Goal: Task Accomplishment & Management: Complete application form

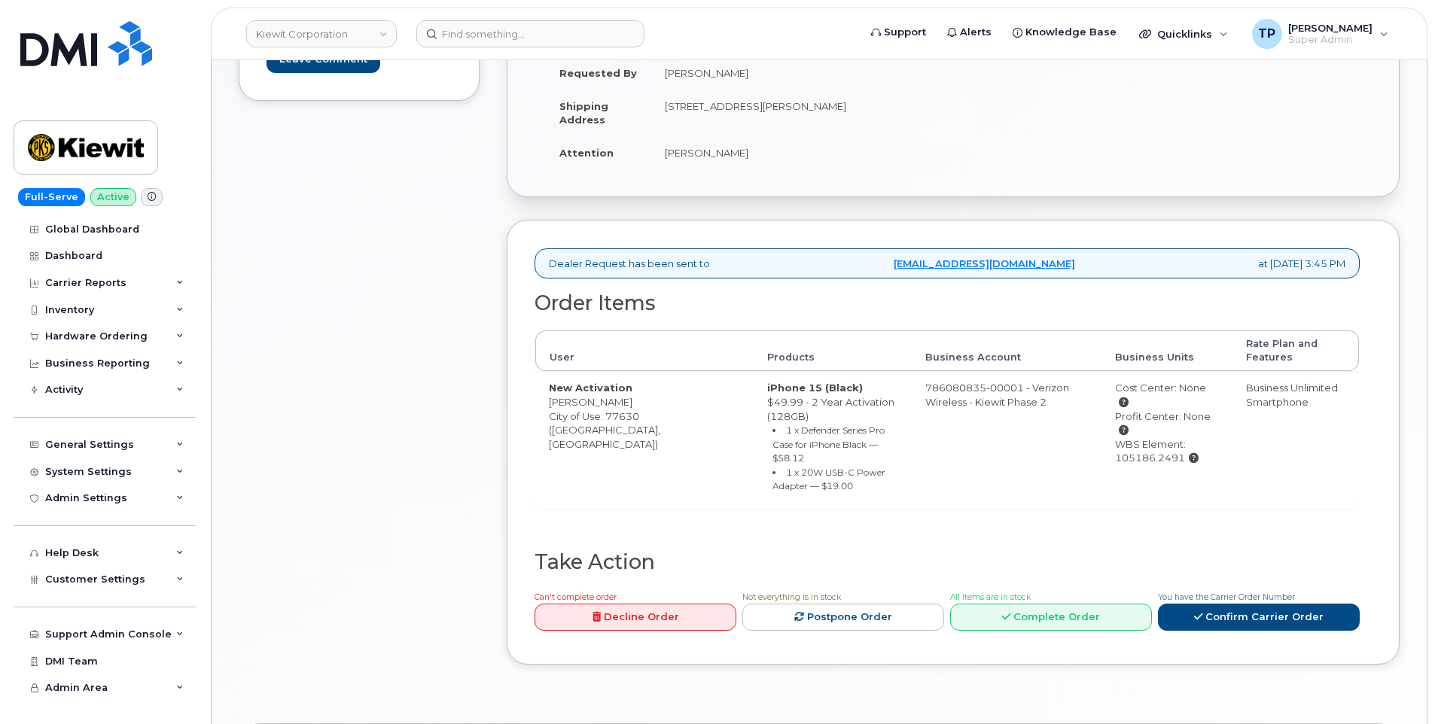
scroll to position [376, 0]
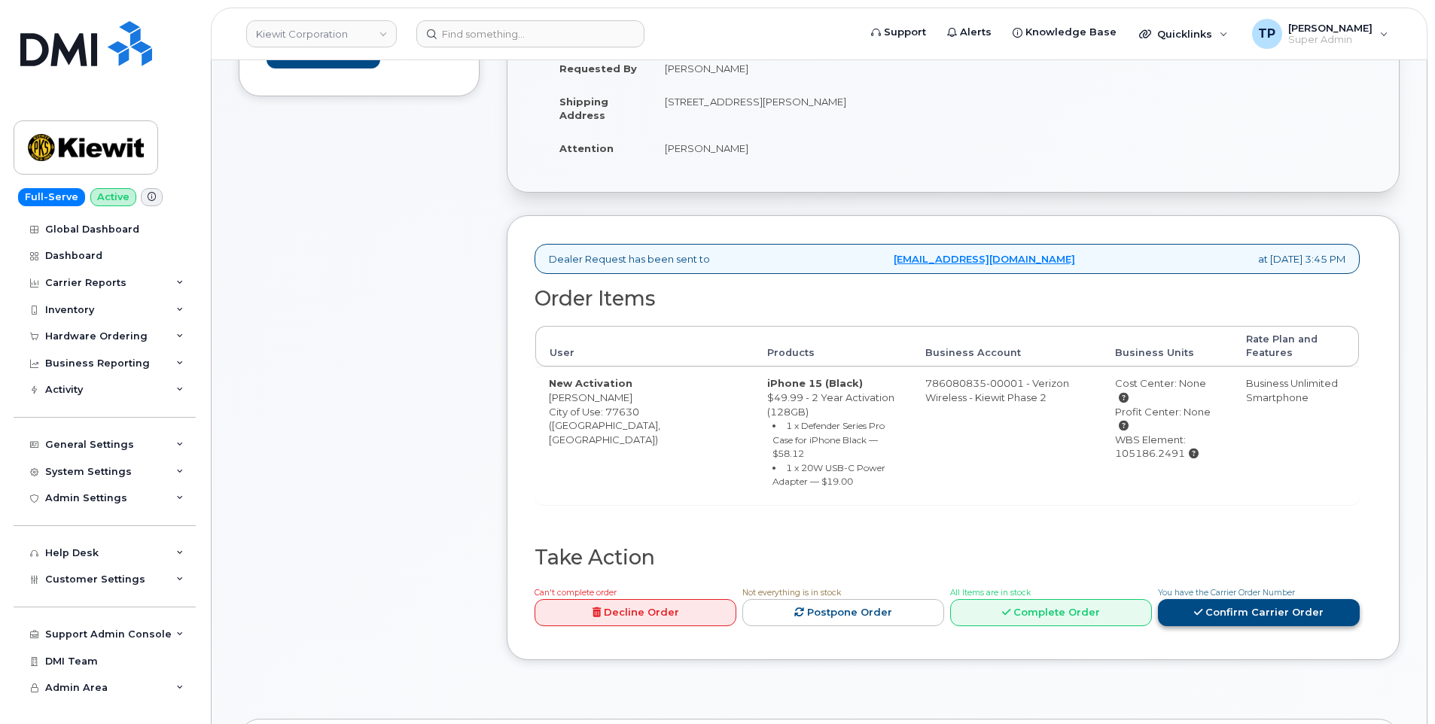
click at [1224, 602] on link "Confirm Carrier Order" at bounding box center [1259, 613] width 202 height 28
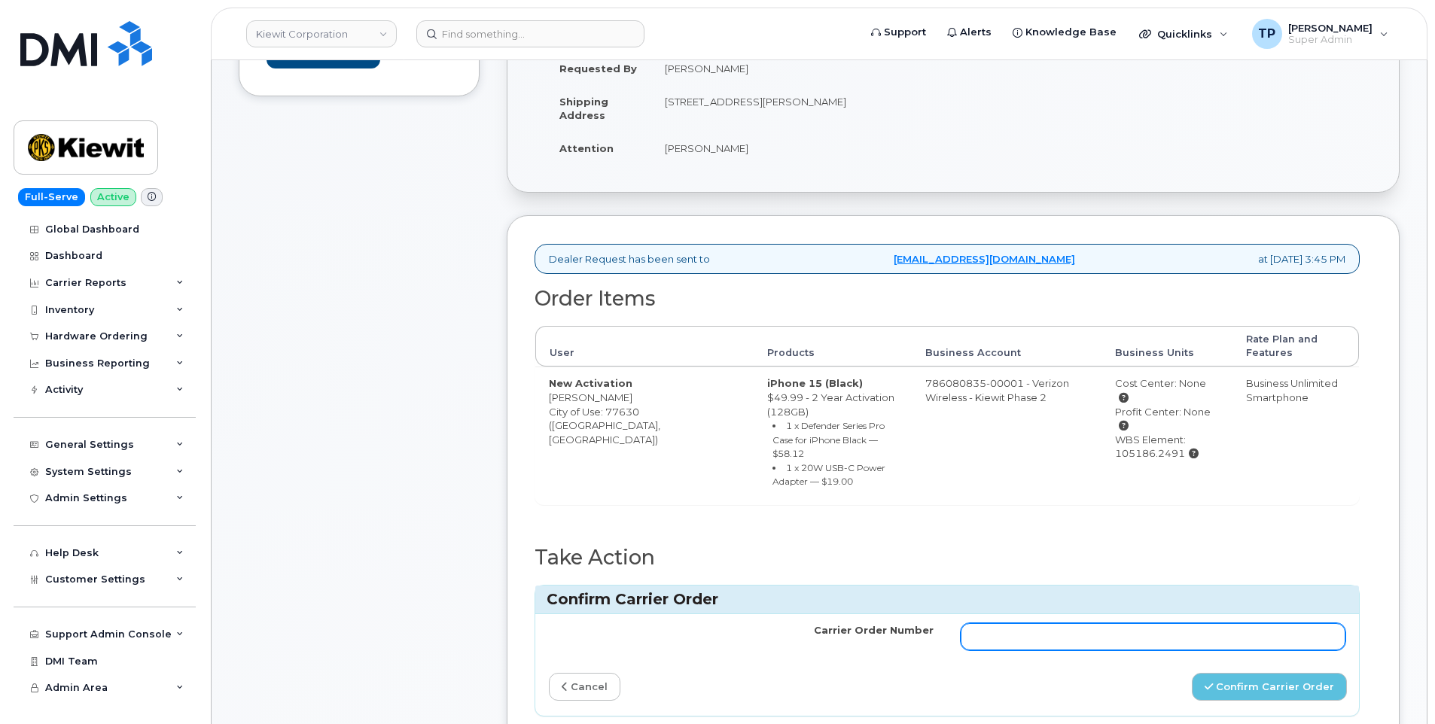
click at [1135, 623] on input "Carrier Order Number" at bounding box center [1153, 636] width 385 height 27
paste input "MB3000592432635"
type input "MB3000592432635"
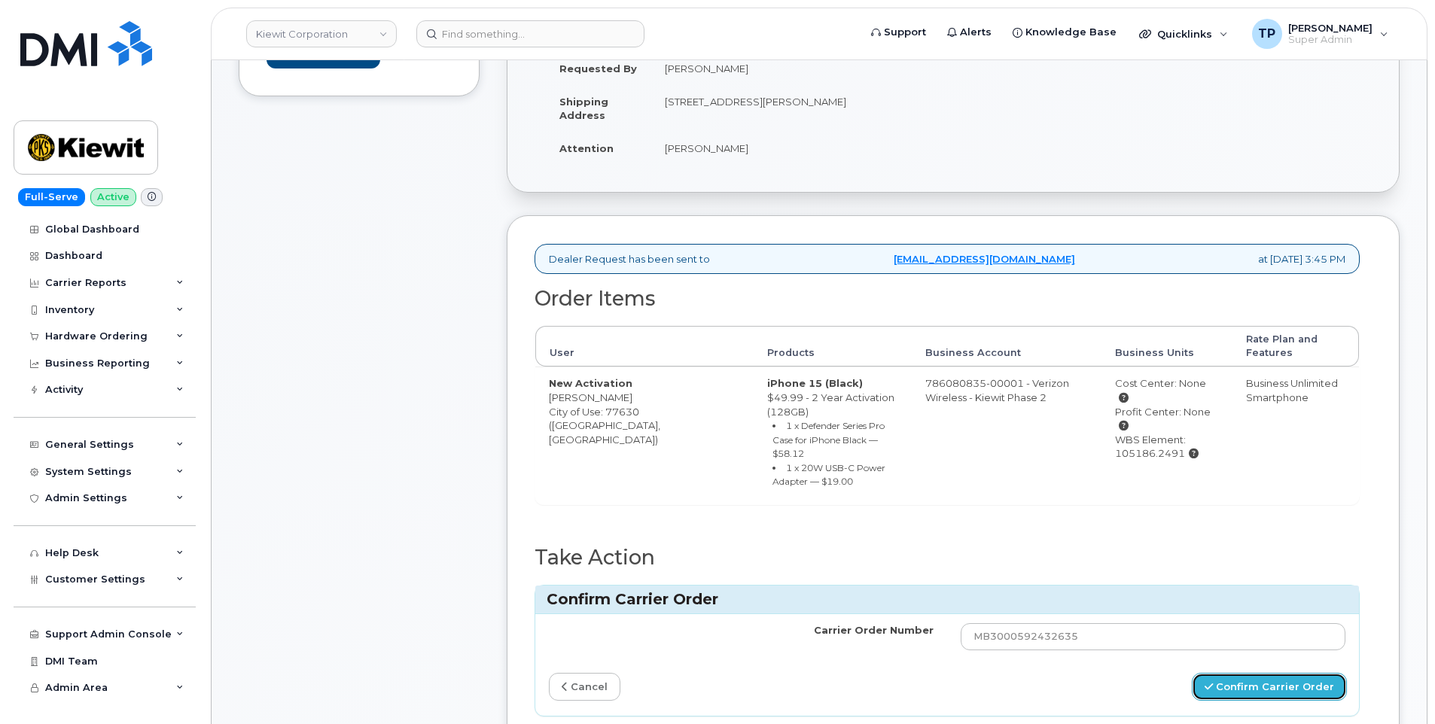
click at [1288, 675] on button "Confirm Carrier Order" at bounding box center [1269, 687] width 155 height 28
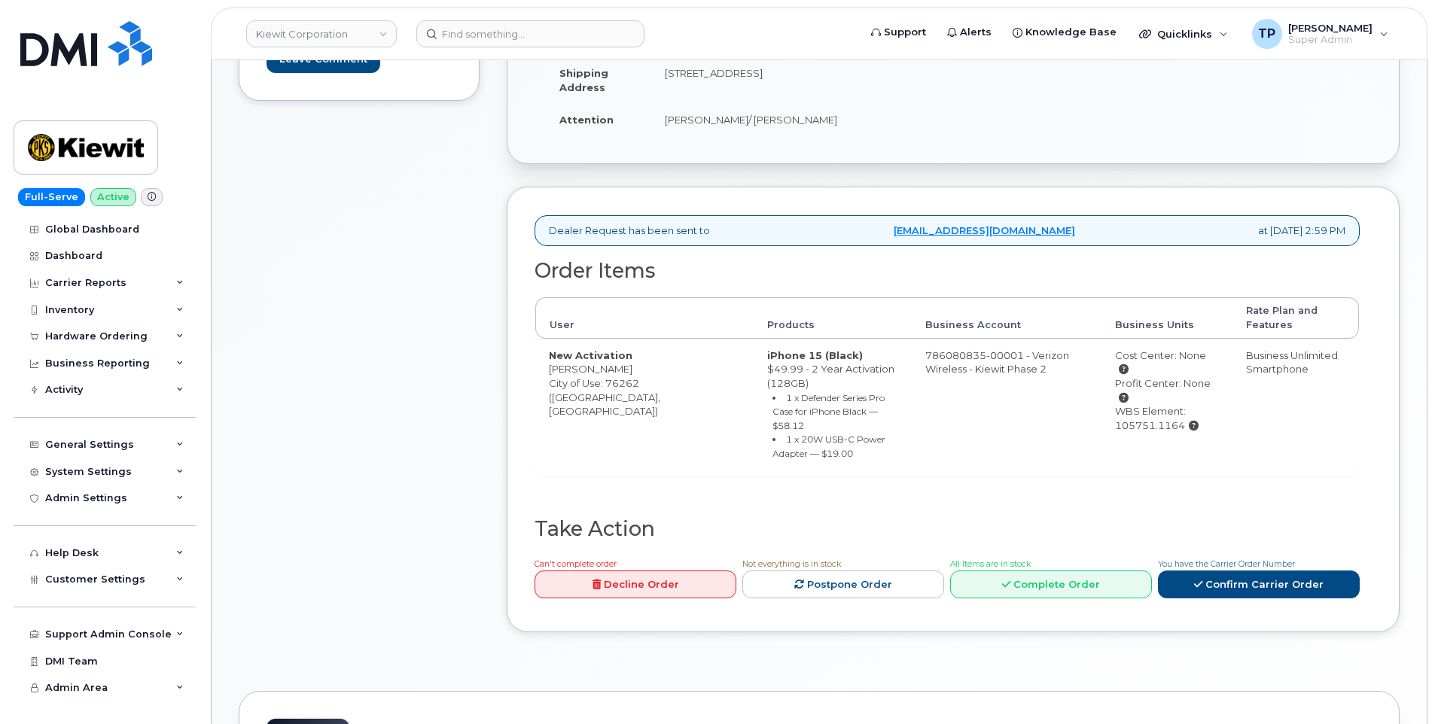
scroll to position [452, 0]
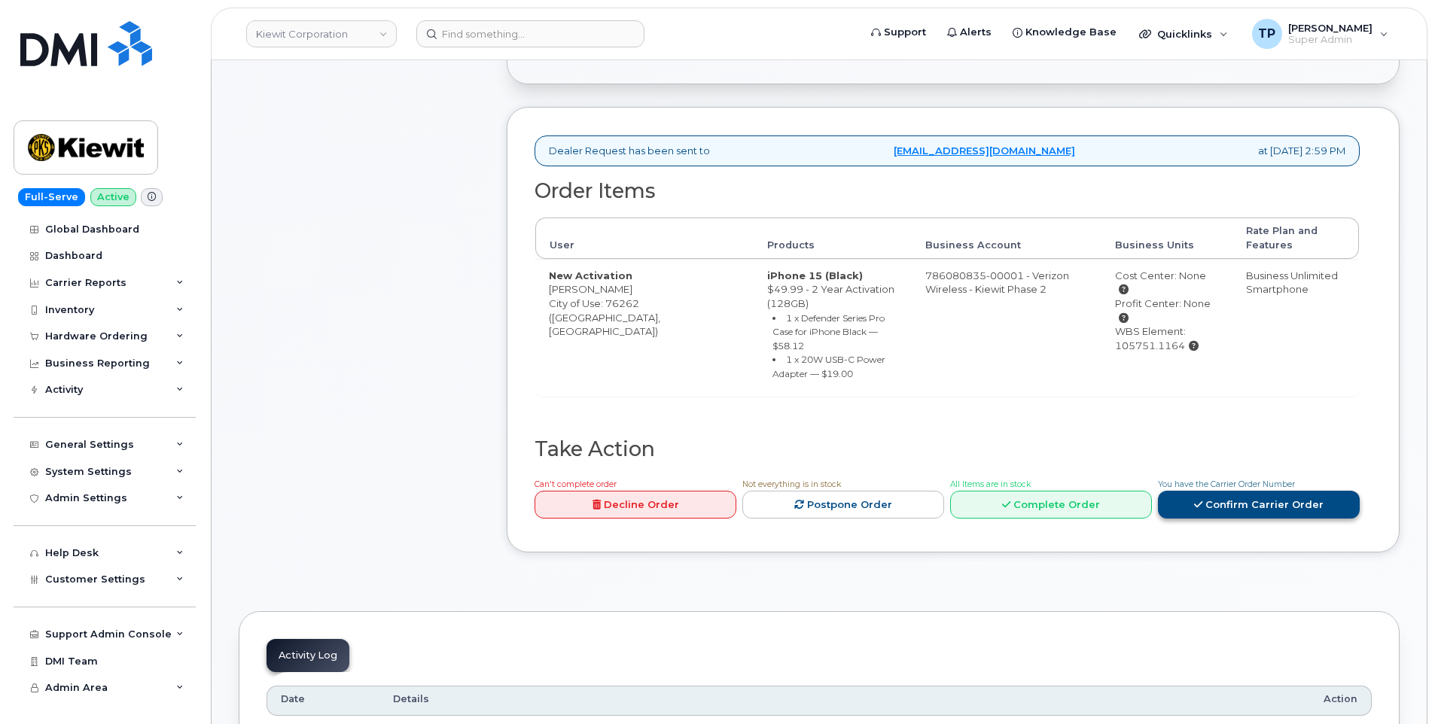
click at [1277, 491] on link "Confirm Carrier Order" at bounding box center [1259, 505] width 202 height 28
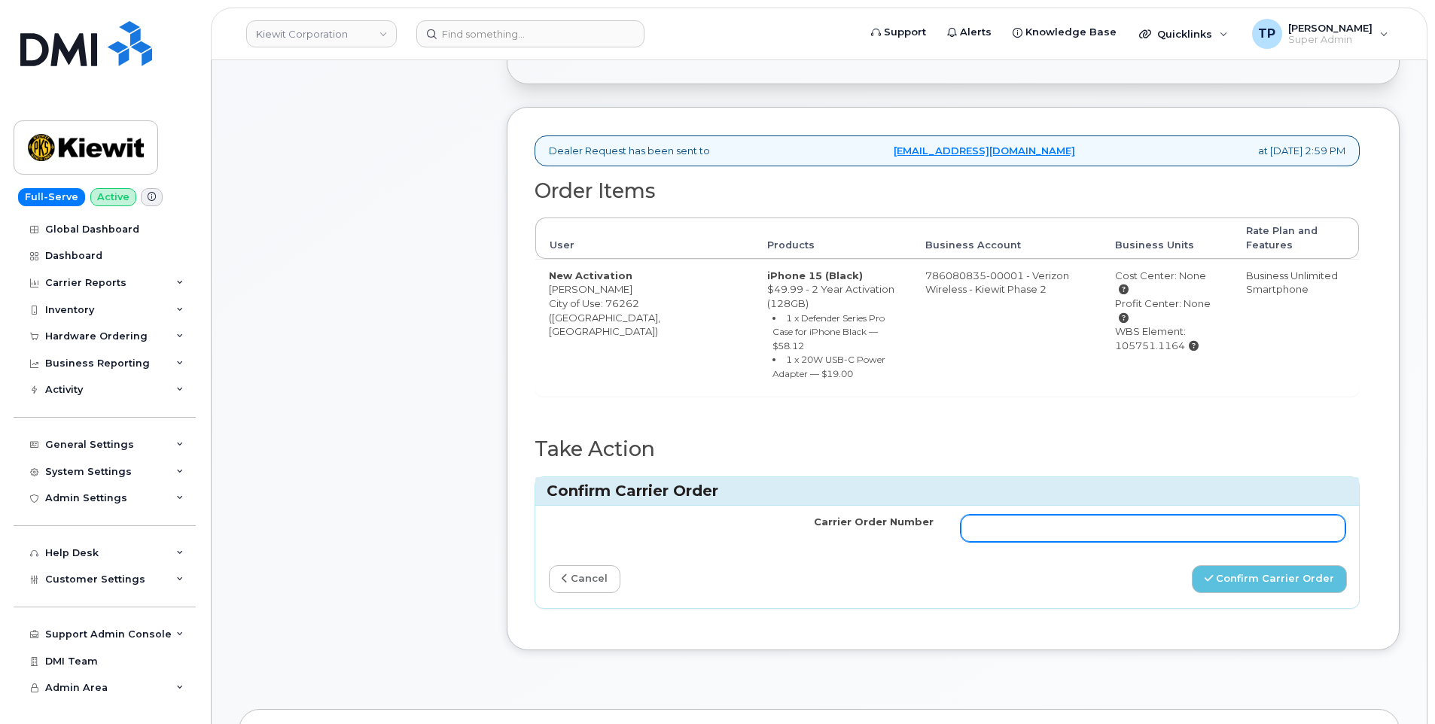
click at [1185, 516] on input "Carrier Order Number" at bounding box center [1153, 528] width 385 height 27
paste input "MB3000592416604"
type input "MB3000592416604"
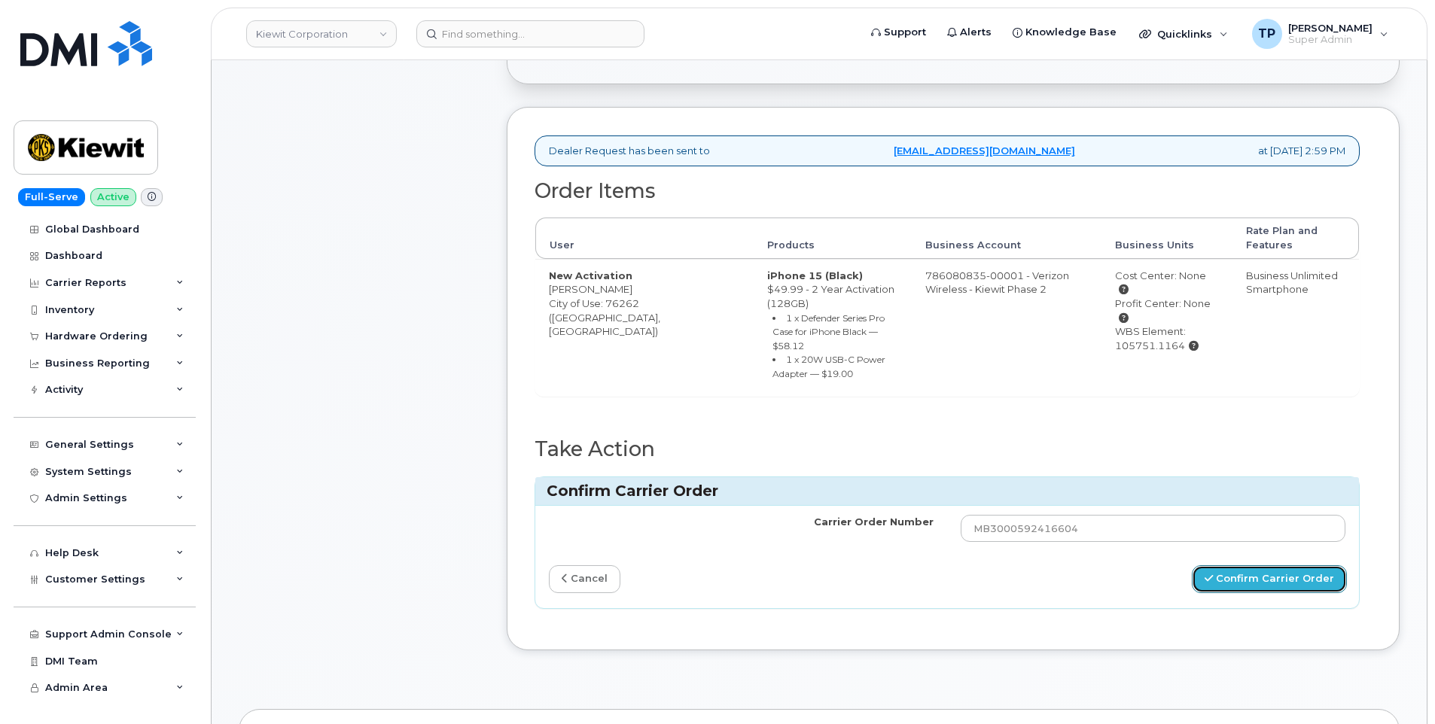
drag, startPoint x: 1252, startPoint y: 560, endPoint x: 1259, endPoint y: 580, distance: 20.7
click at [1252, 565] on button "Confirm Carrier Order" at bounding box center [1269, 579] width 155 height 28
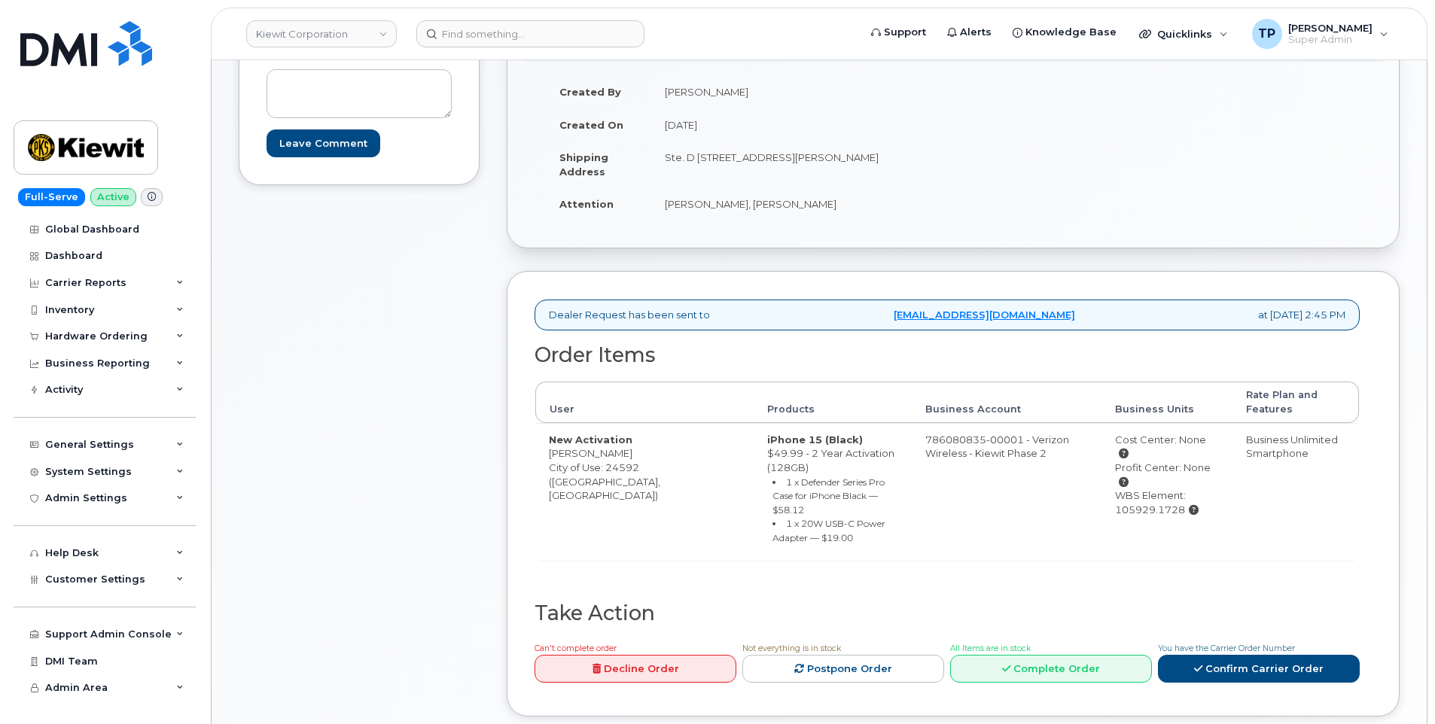
scroll to position [527, 0]
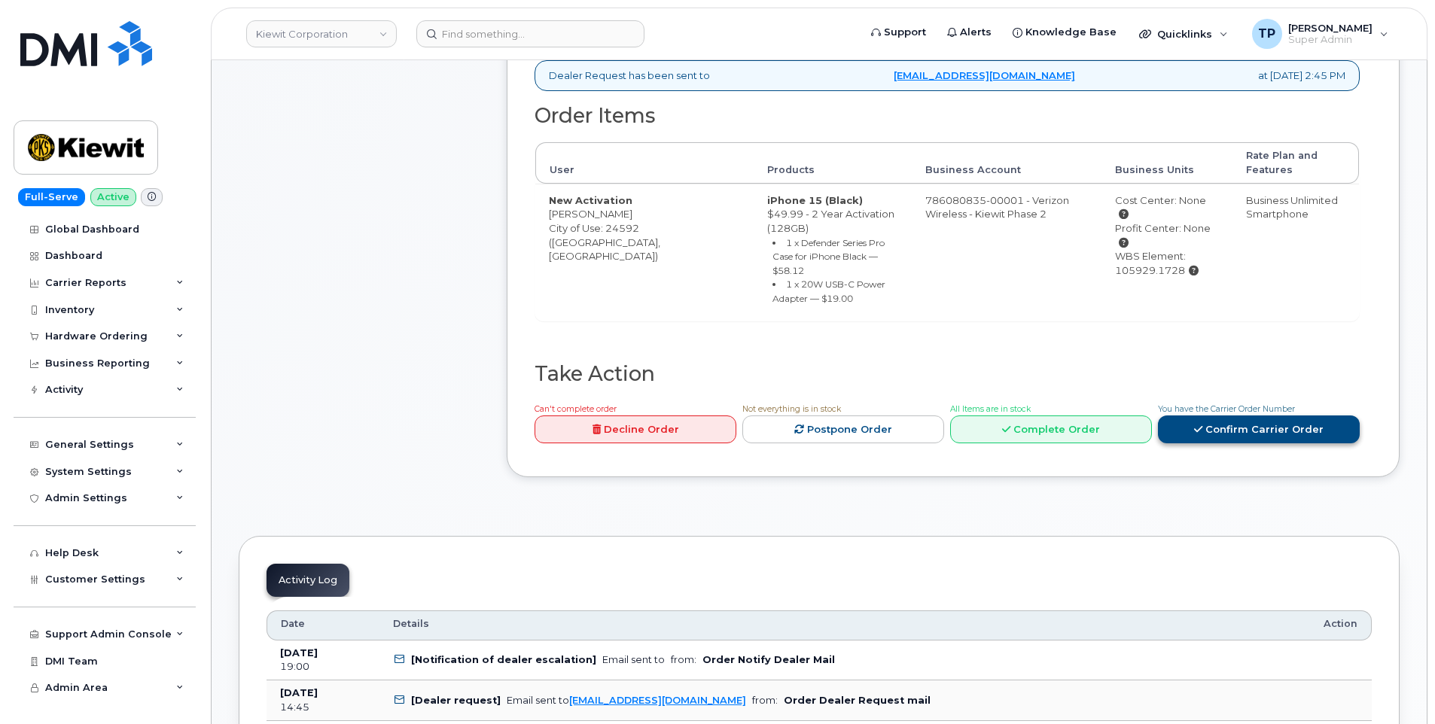
click at [1247, 428] on link "Confirm Carrier Order" at bounding box center [1259, 430] width 202 height 28
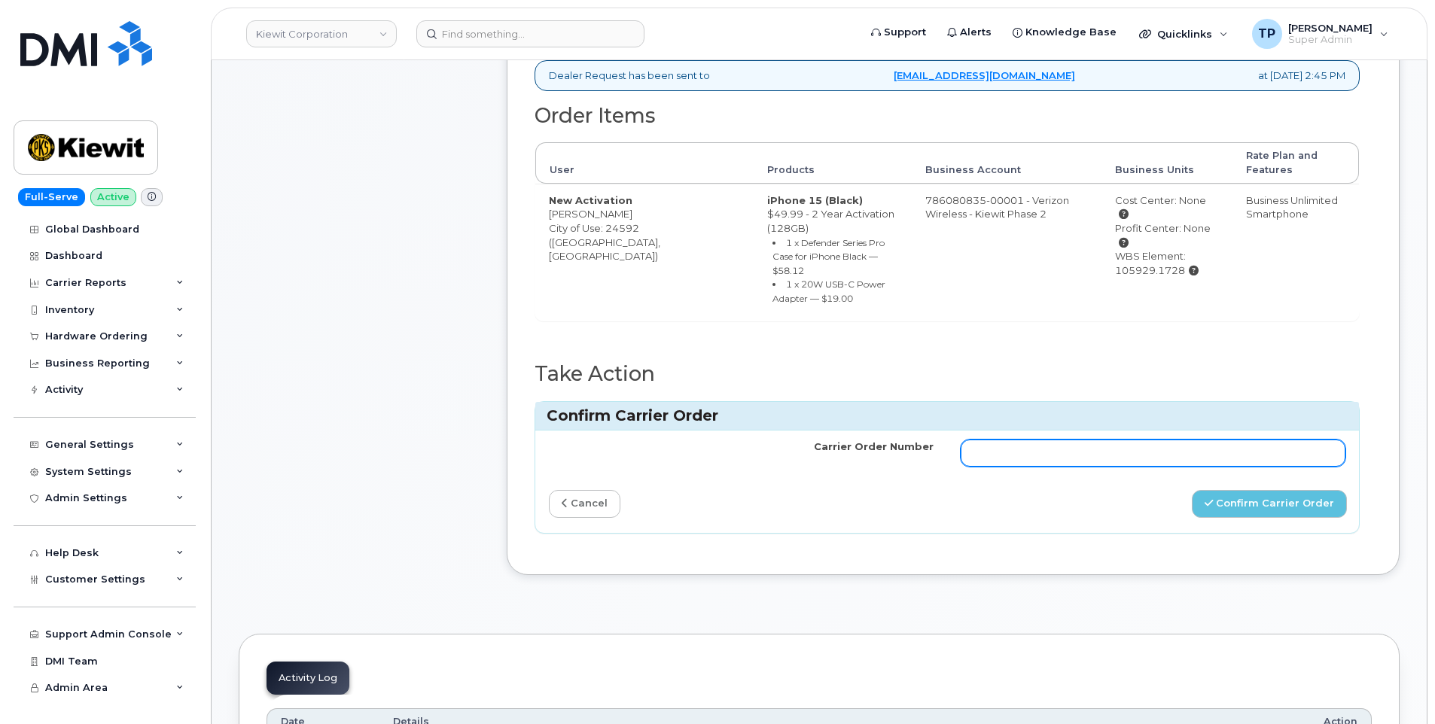
click at [1147, 440] on input "Carrier Order Number" at bounding box center [1153, 453] width 385 height 27
paste input "MB1000500515928"
type input "MB1000500515928"
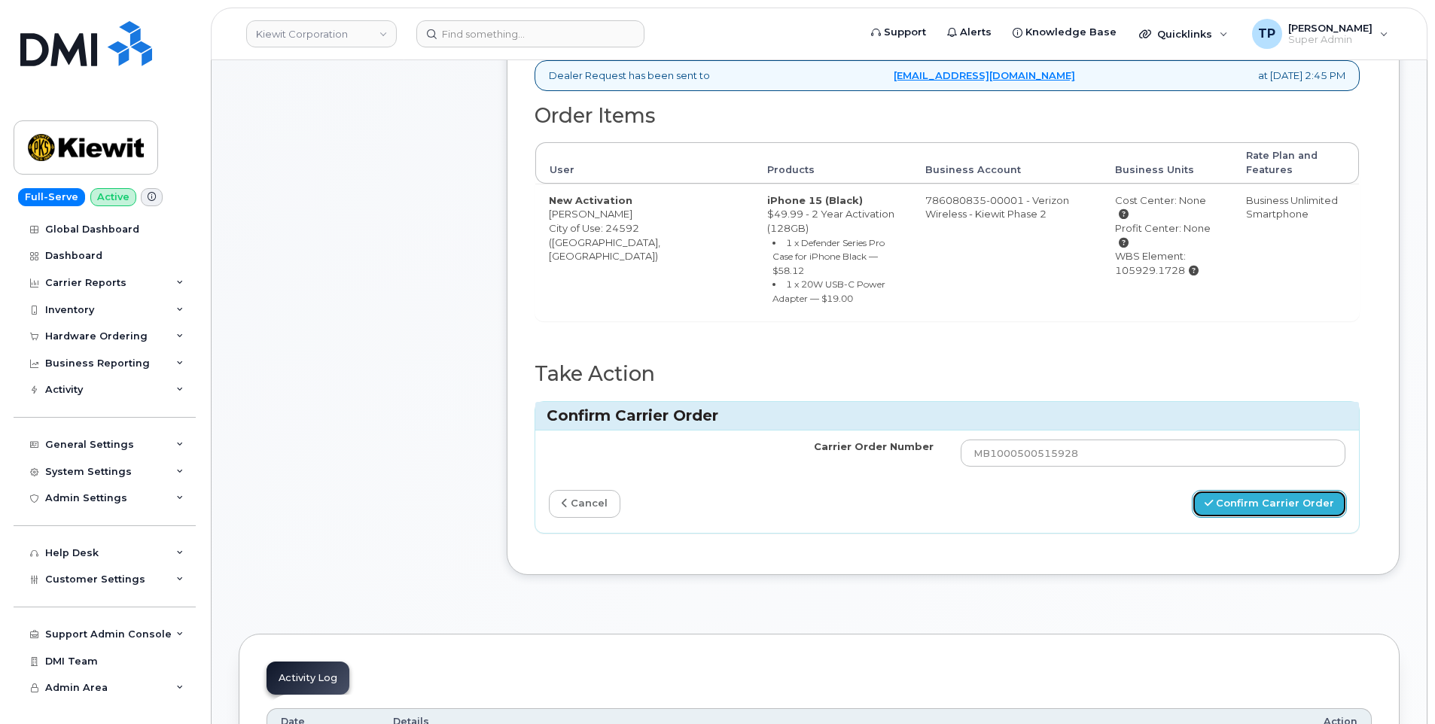
click at [1291, 491] on button "Confirm Carrier Order" at bounding box center [1269, 504] width 155 height 28
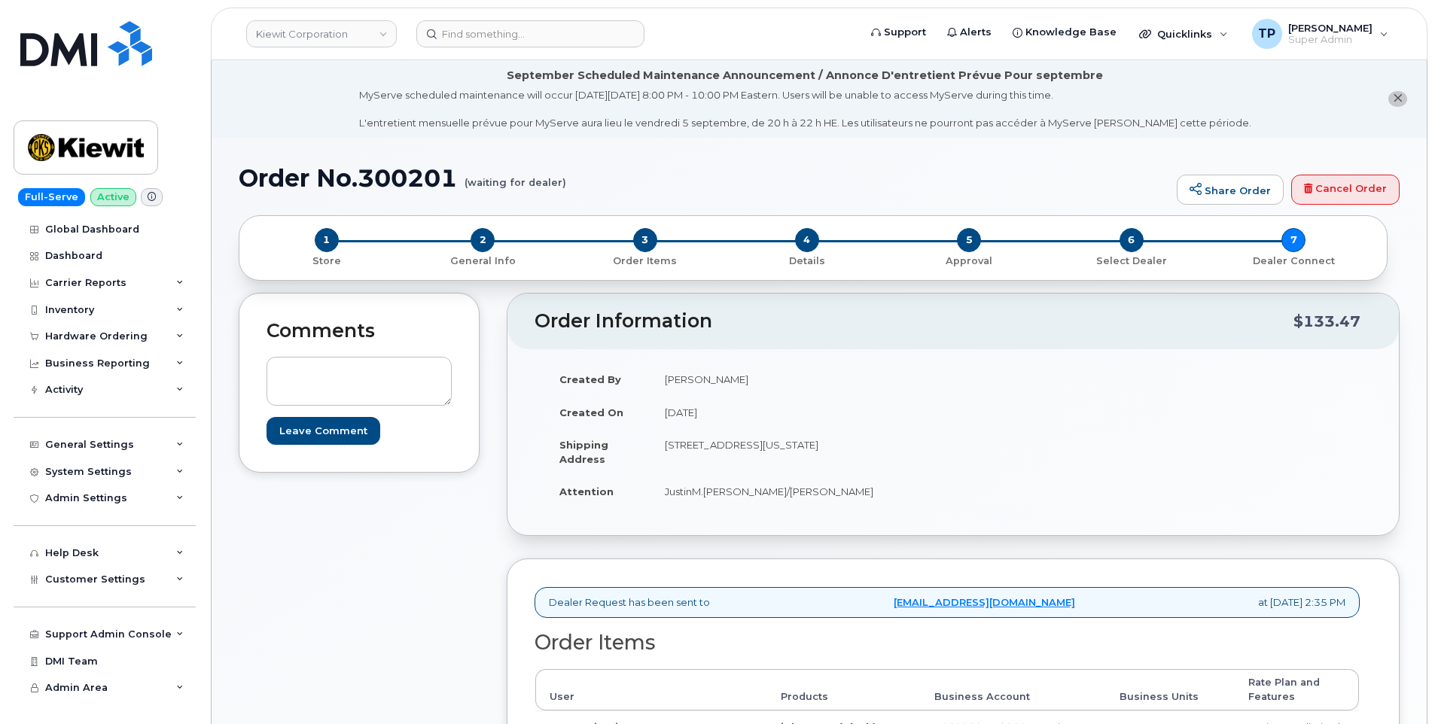
scroll to position [718, 0]
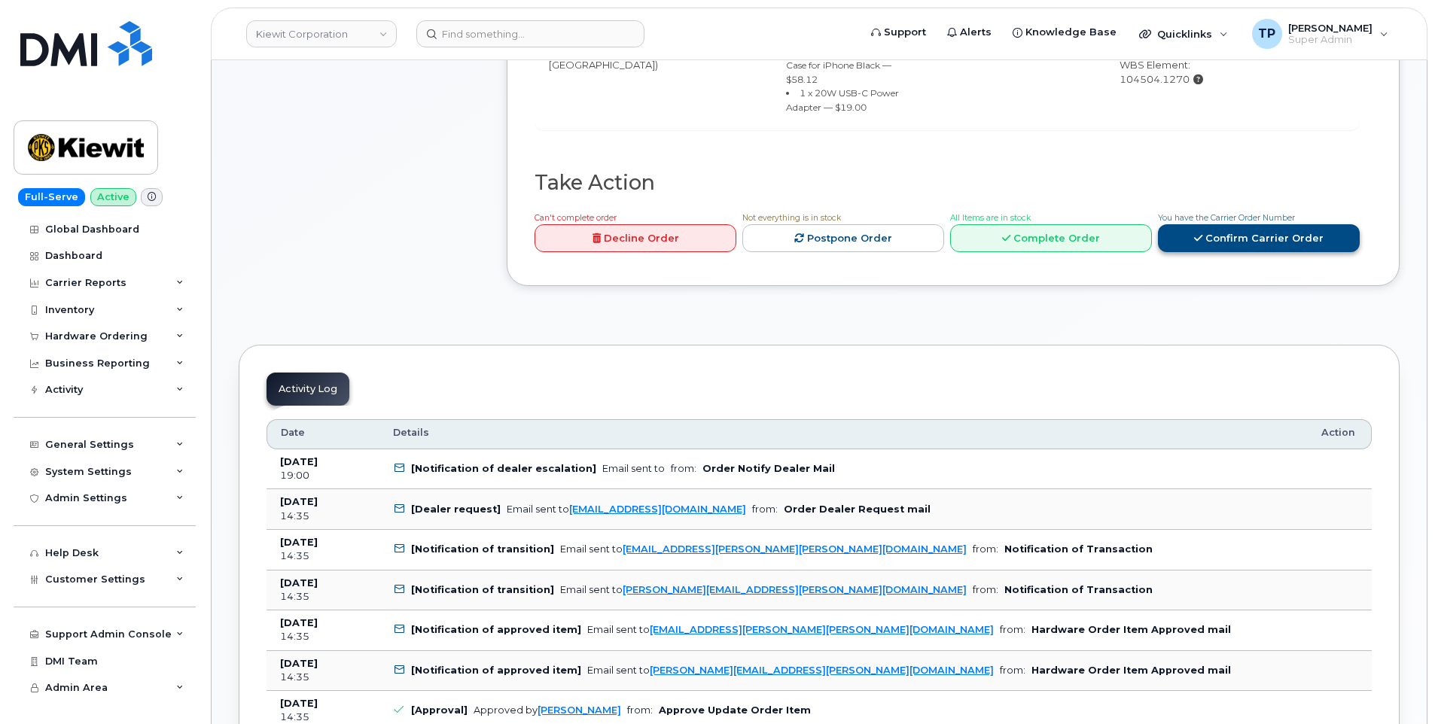
click at [1236, 224] on link "Confirm Carrier Order" at bounding box center [1259, 238] width 202 height 28
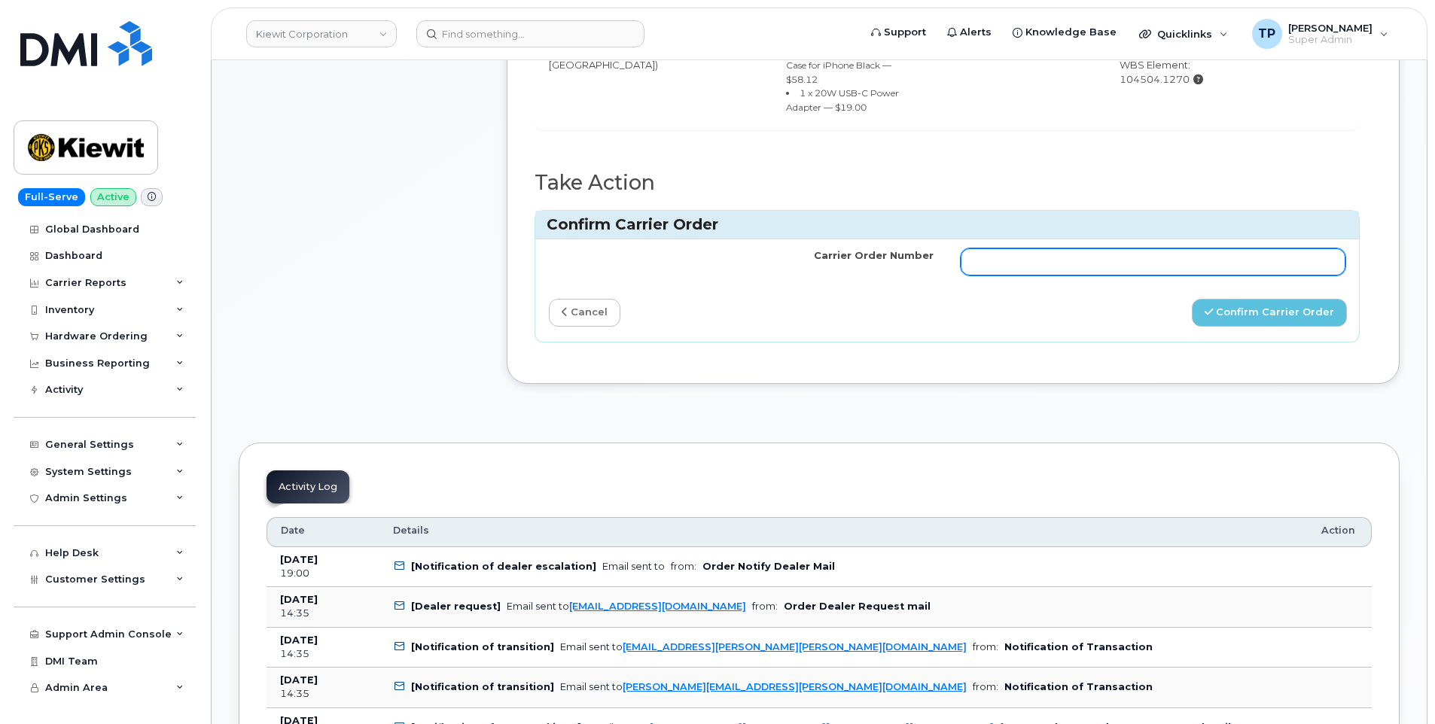
click at [1159, 248] on input "Carrier Order Number" at bounding box center [1153, 261] width 385 height 27
paste input "MB3000592404454"
type input "MB3000592404454"
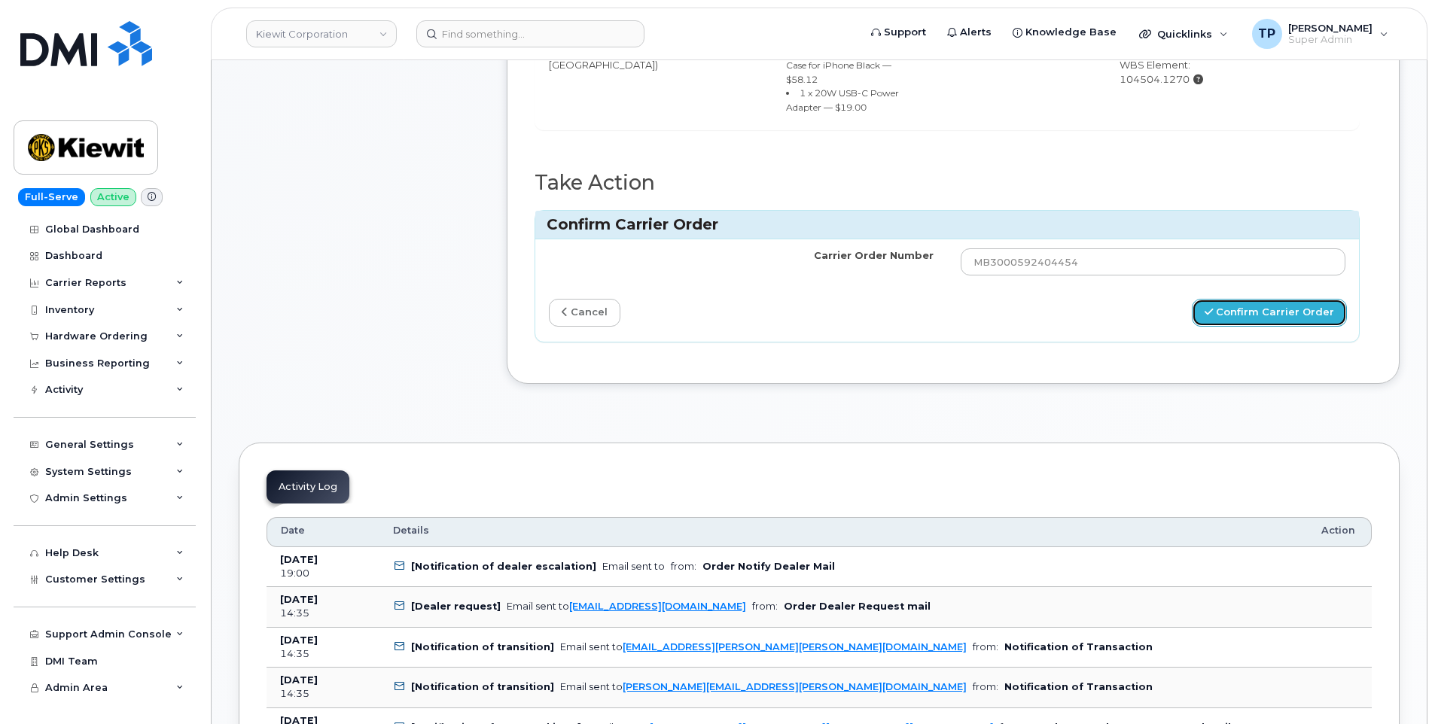
click at [1241, 299] on button "Confirm Carrier Order" at bounding box center [1269, 313] width 155 height 28
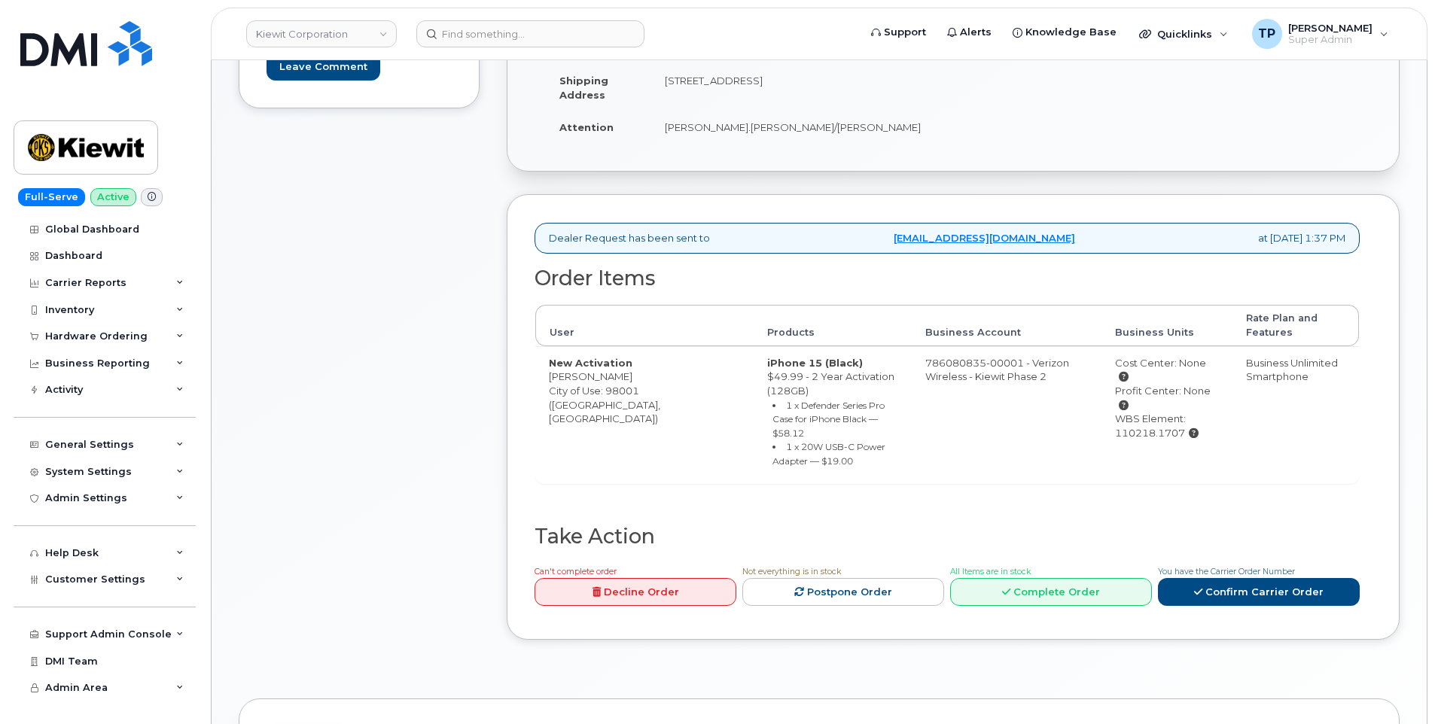
scroll to position [454, 0]
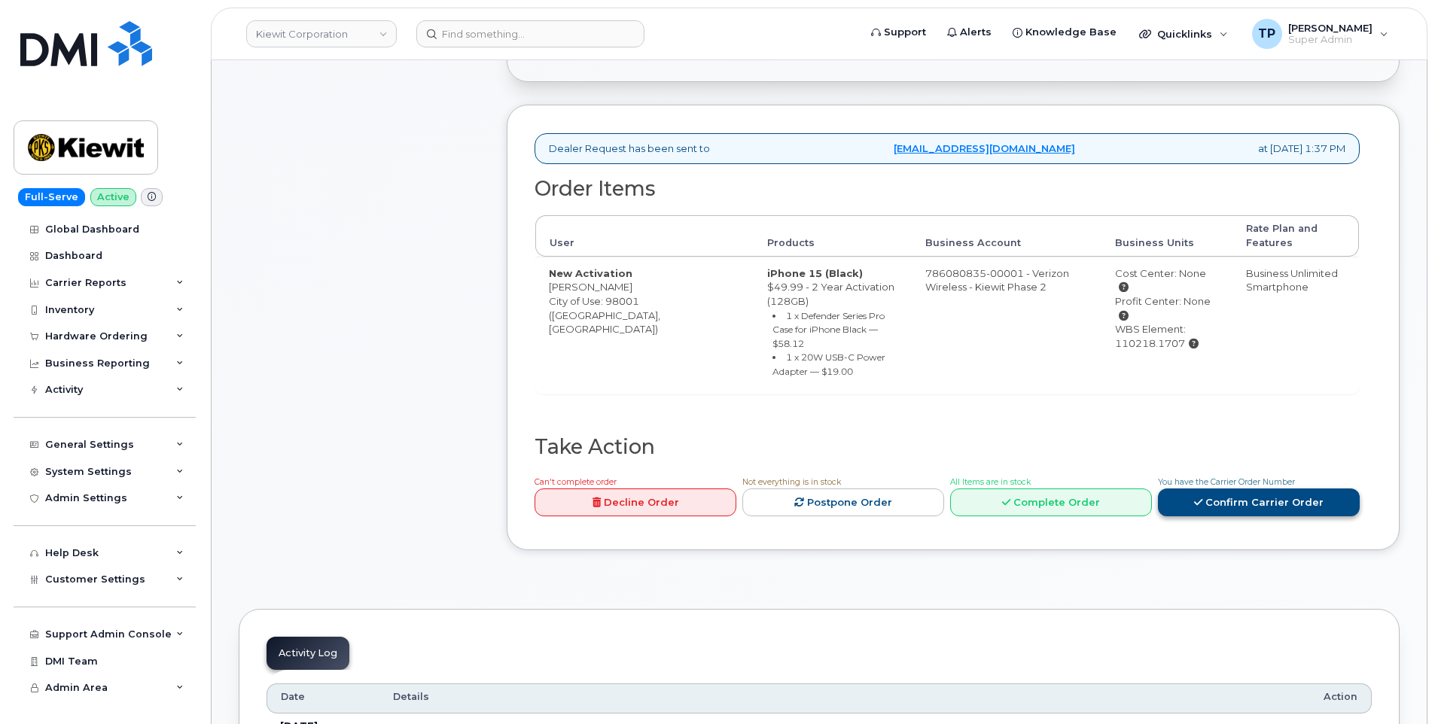
click at [1266, 489] on link "Confirm Carrier Order" at bounding box center [1259, 503] width 202 height 28
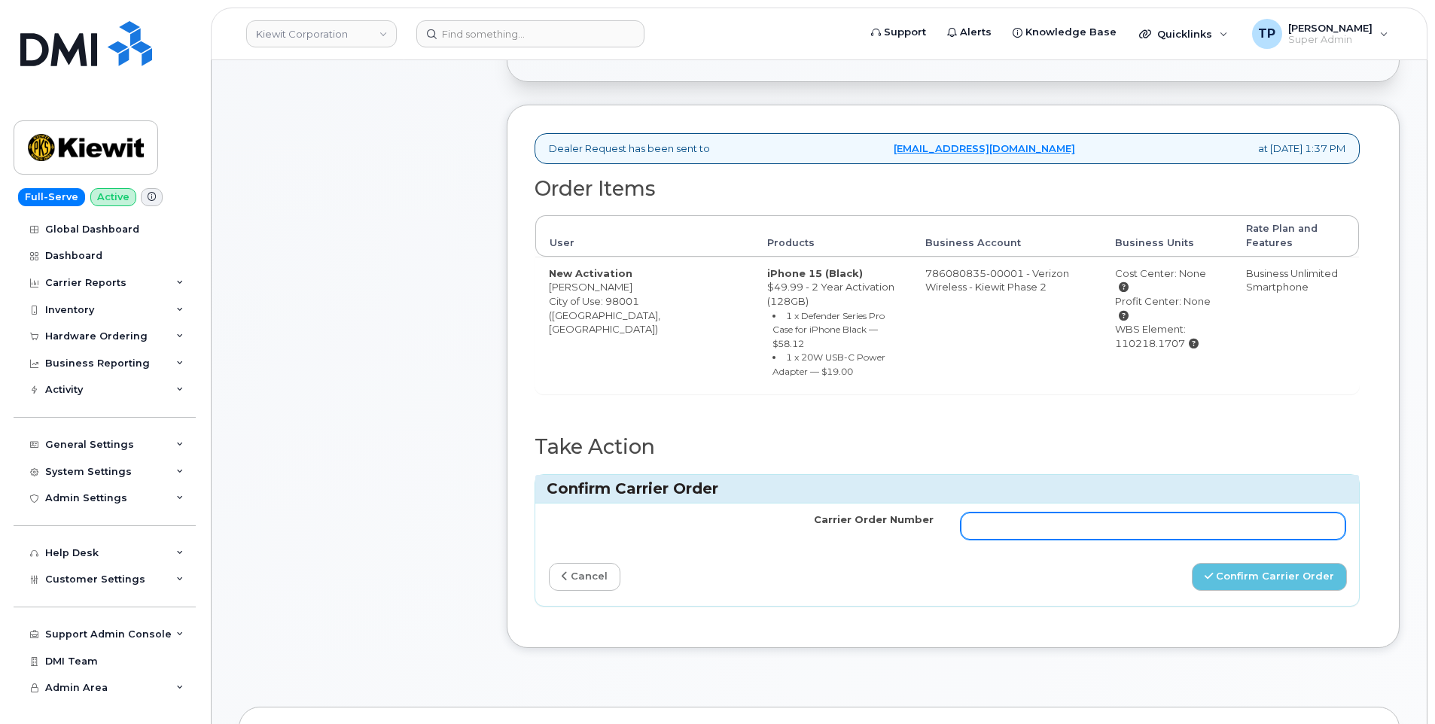
click at [1230, 513] on input "Carrier Order Number" at bounding box center [1153, 526] width 385 height 27
paste input "MB3000592392811"
type input "MB3000592392811"
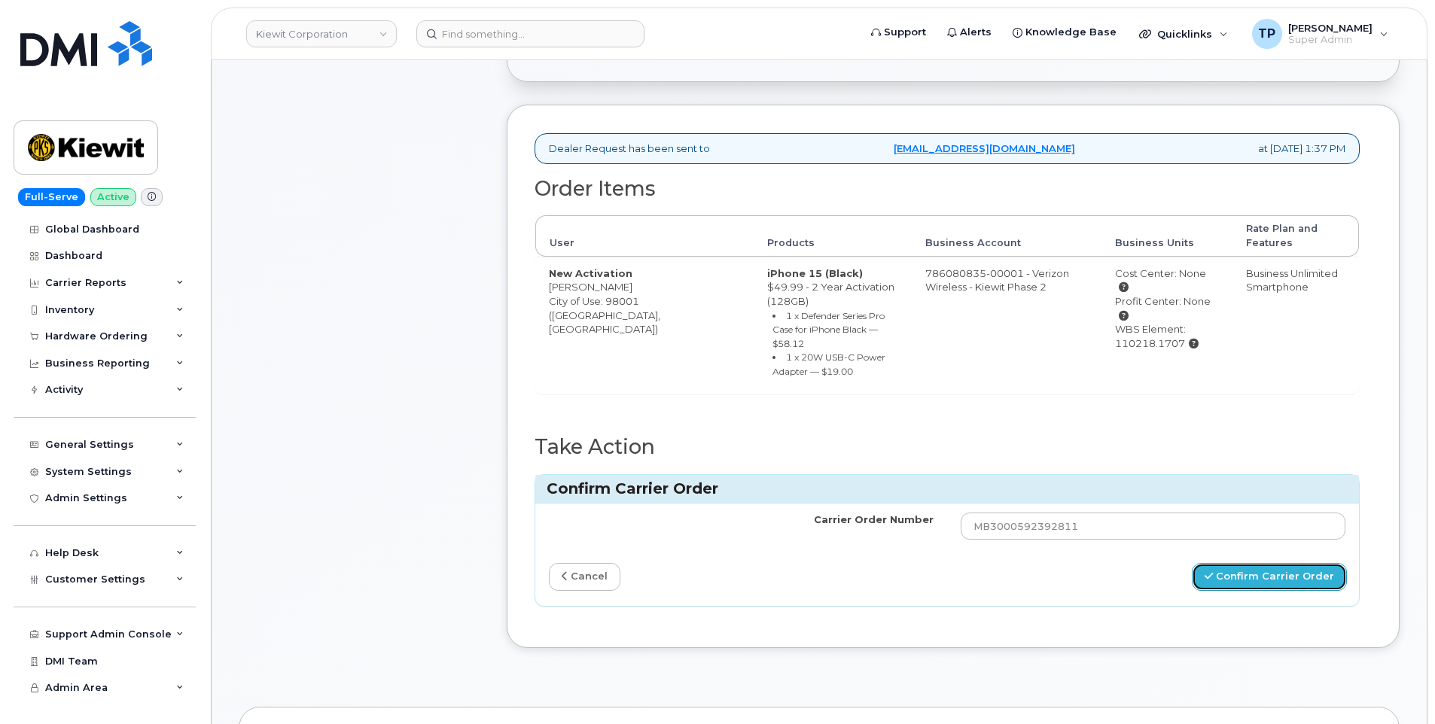
click at [1255, 563] on button "Confirm Carrier Order" at bounding box center [1269, 577] width 155 height 28
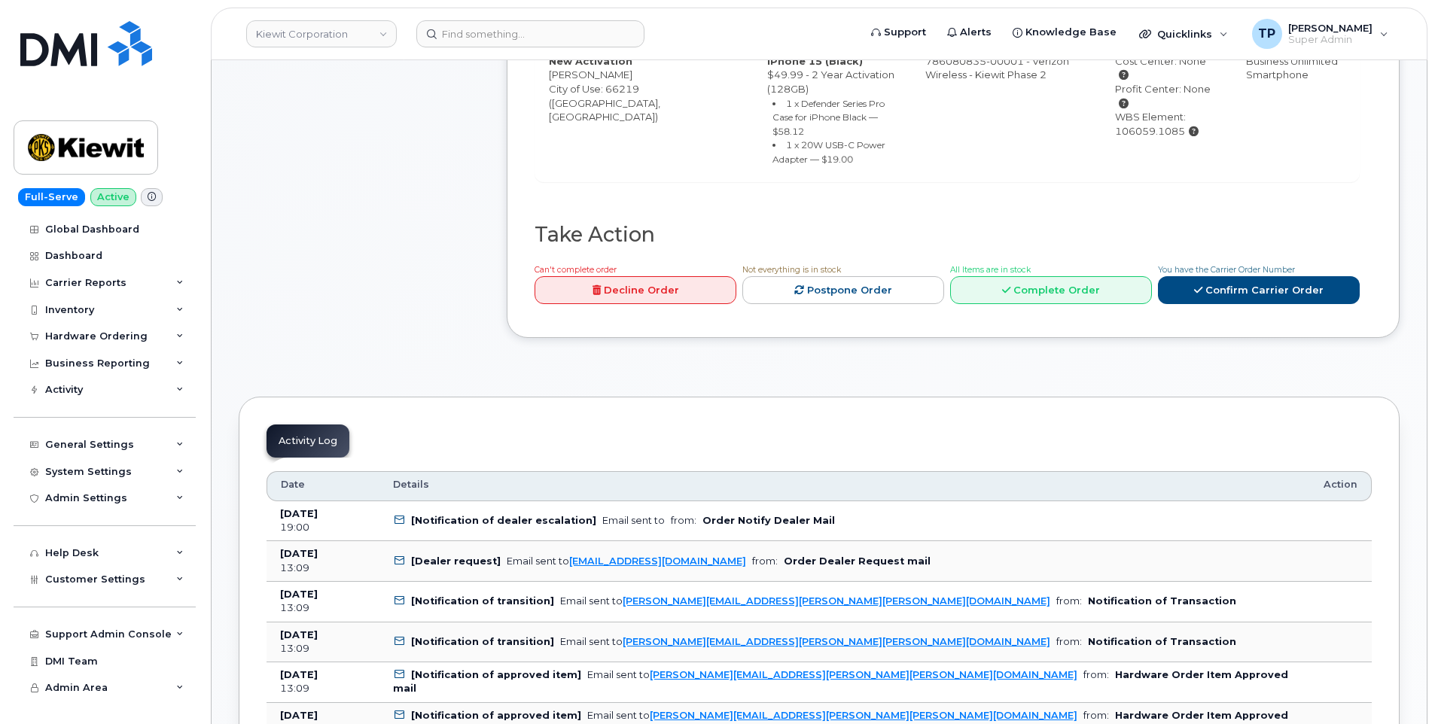
scroll to position [678, 0]
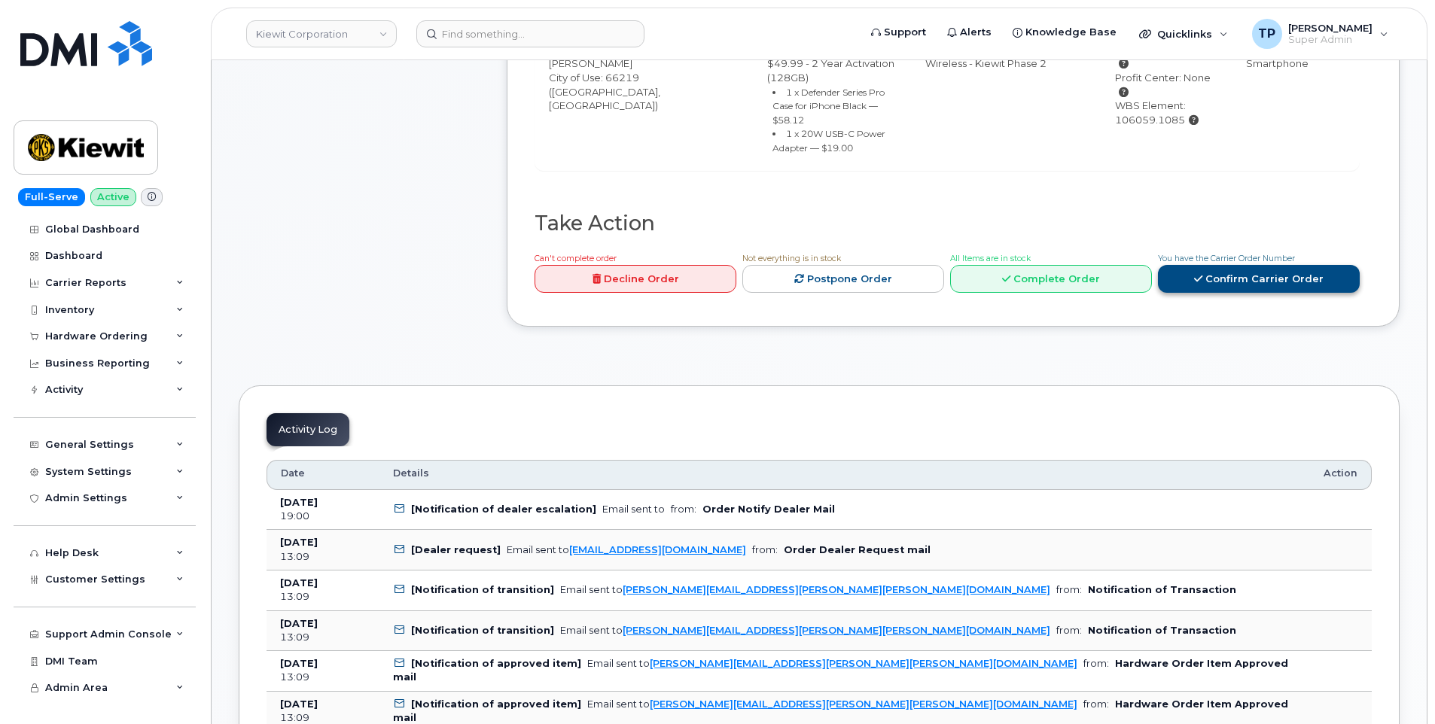
click at [1199, 265] on link "Confirm Carrier Order" at bounding box center [1259, 279] width 202 height 28
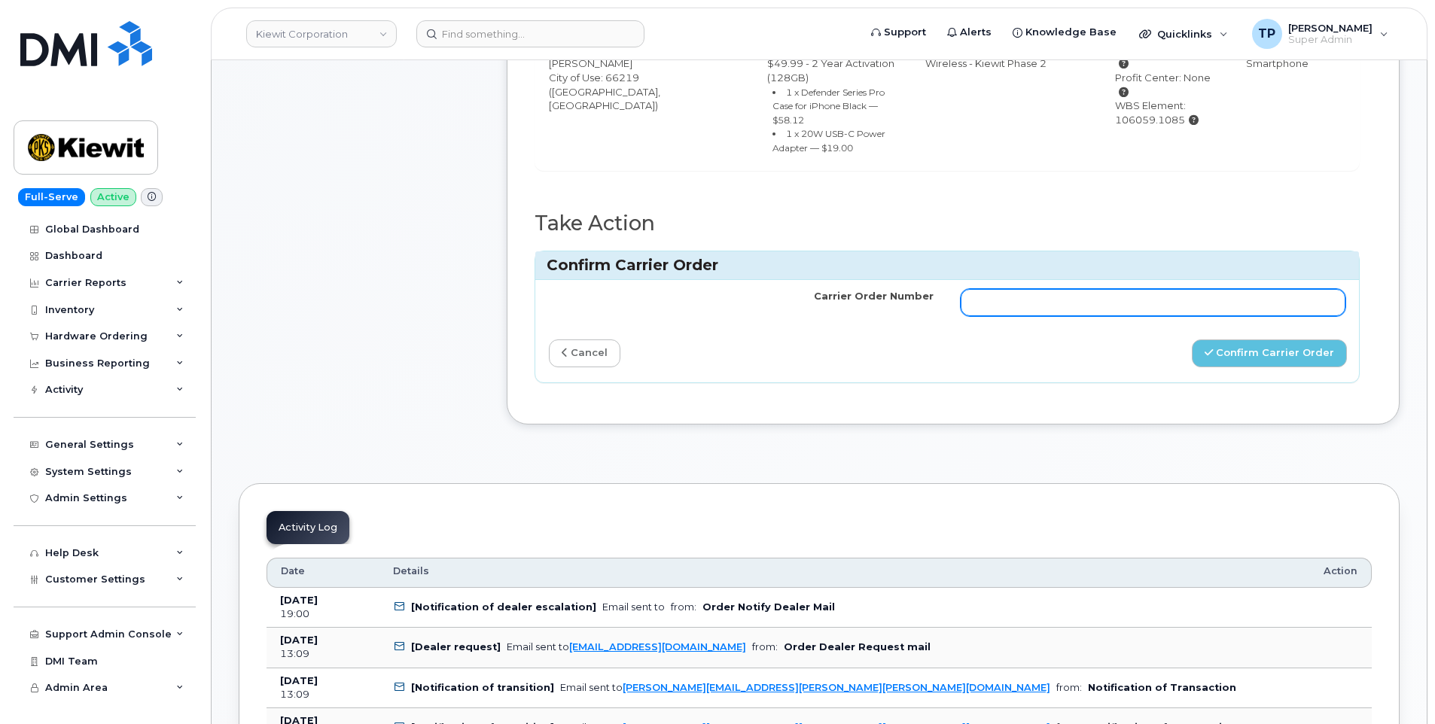
click at [1105, 296] on input "Carrier Order Number" at bounding box center [1153, 302] width 385 height 27
paste input "MB3000592379289"
type input "MB3000592379289"
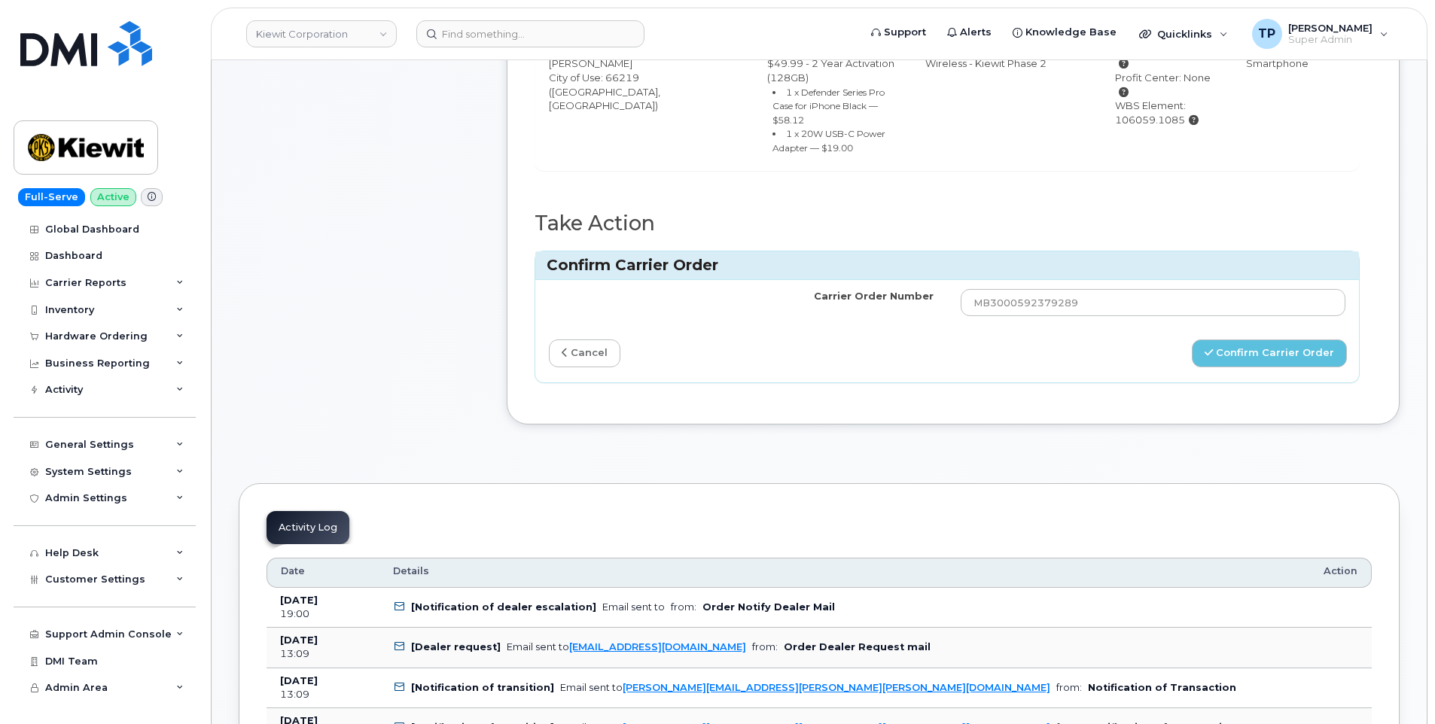
click at [1266, 323] on div "Carrier Order Number MB3000592379289 cancel Confirm Carrier Order" at bounding box center [947, 331] width 824 height 102
click at [1266, 340] on button "Confirm Carrier Order" at bounding box center [1269, 354] width 155 height 28
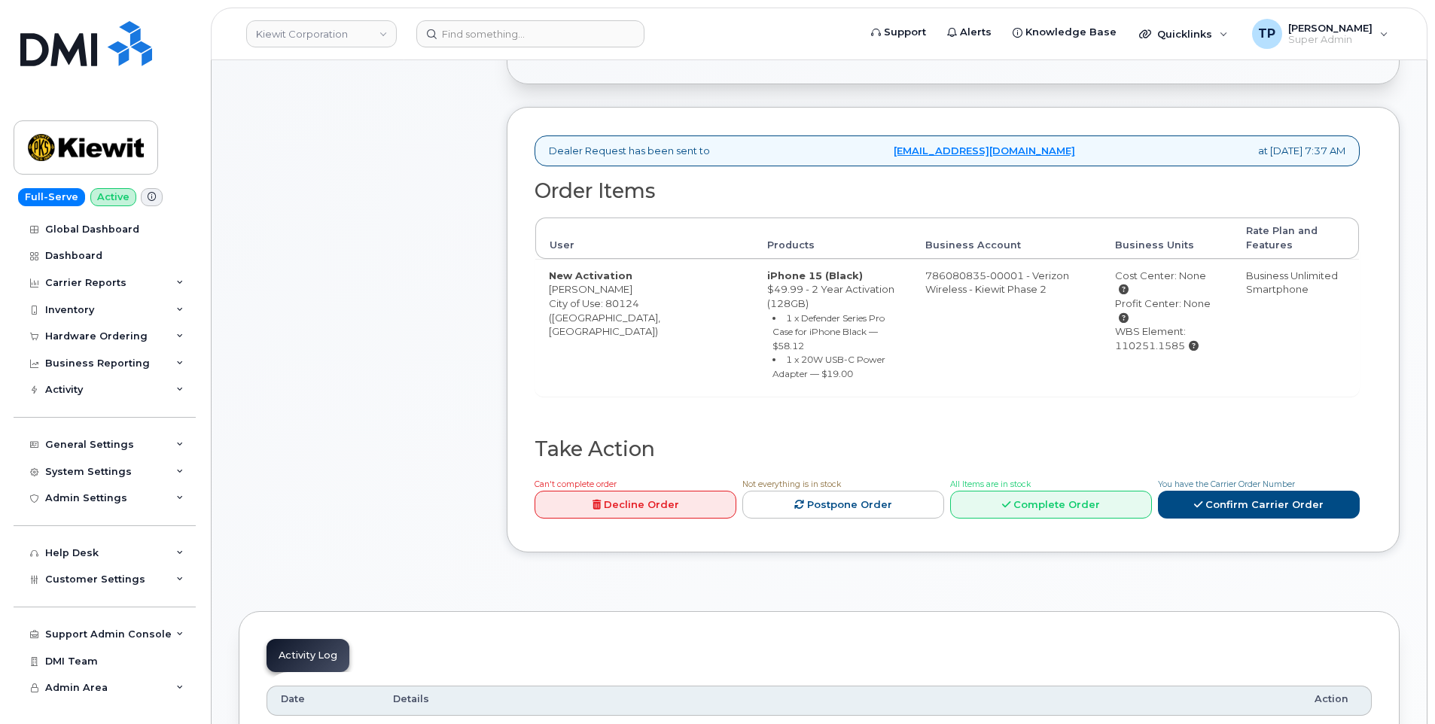
scroll to position [527, 0]
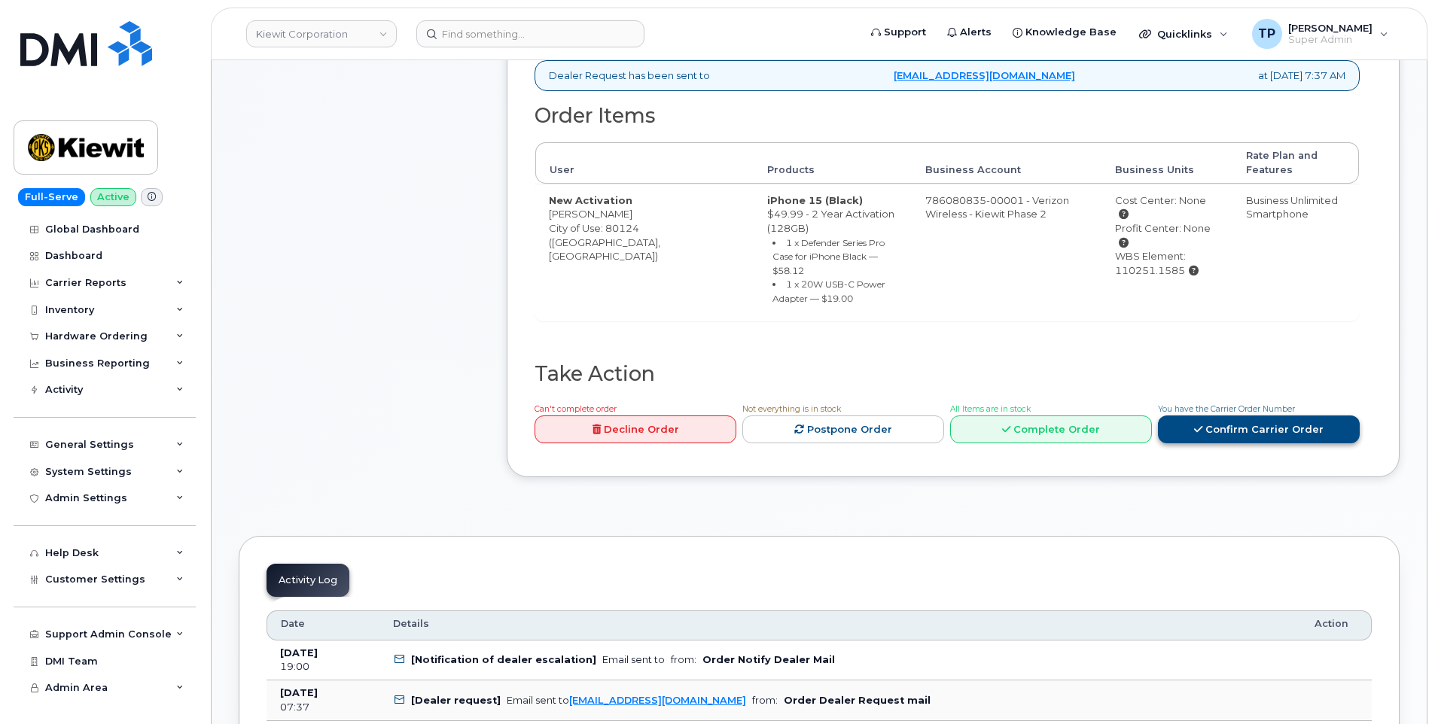
click at [1229, 417] on link "Confirm Carrier Order" at bounding box center [1259, 430] width 202 height 28
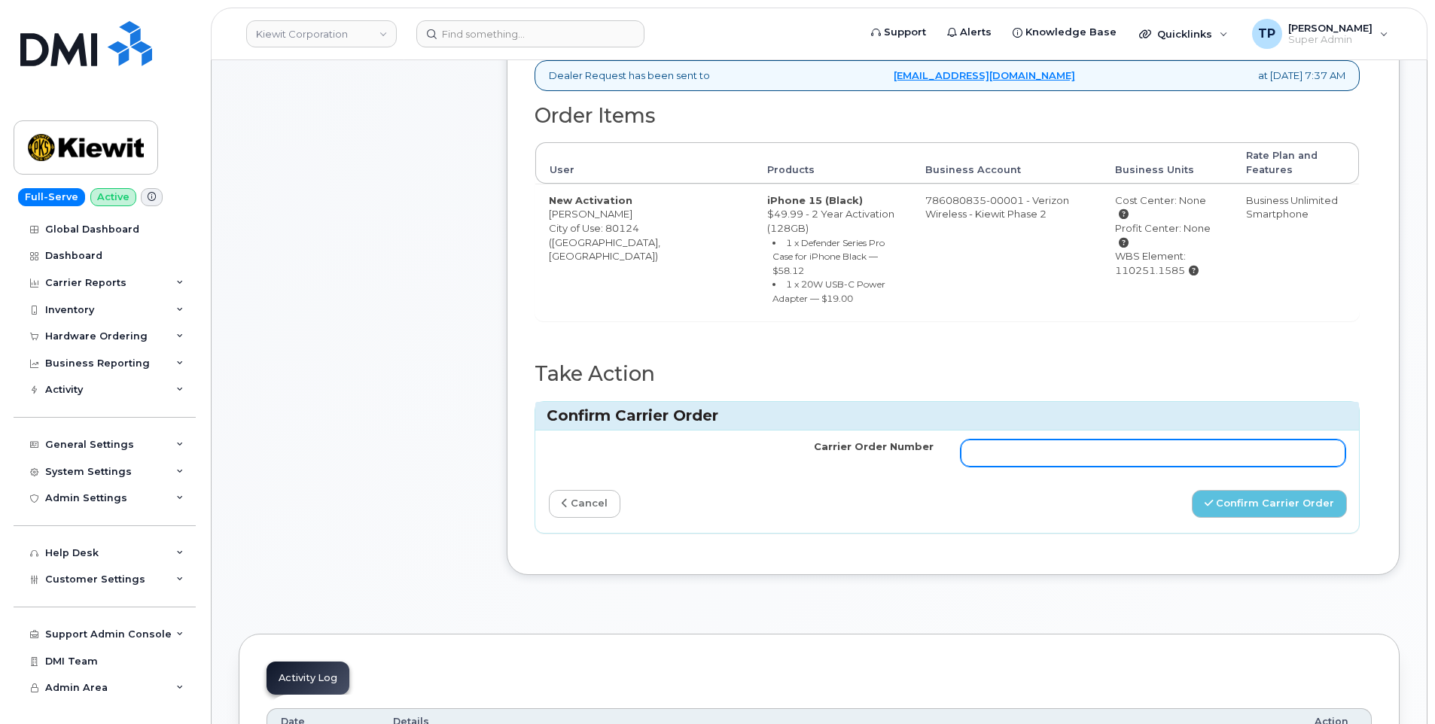
click at [1220, 445] on input "Carrier Order Number" at bounding box center [1153, 453] width 385 height 27
paste input "MB1000500413196"
type input "MB1000500413196"
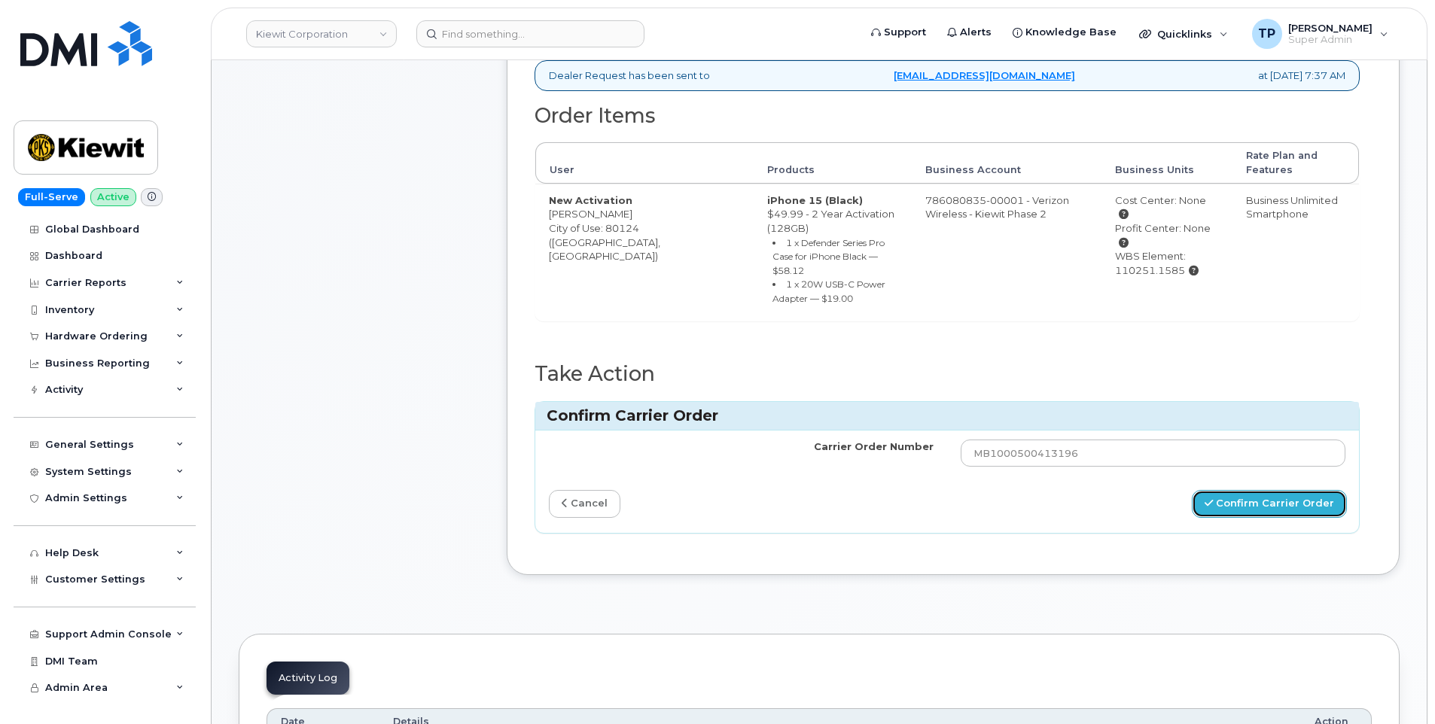
click at [1233, 496] on button "Confirm Carrier Order" at bounding box center [1269, 504] width 155 height 28
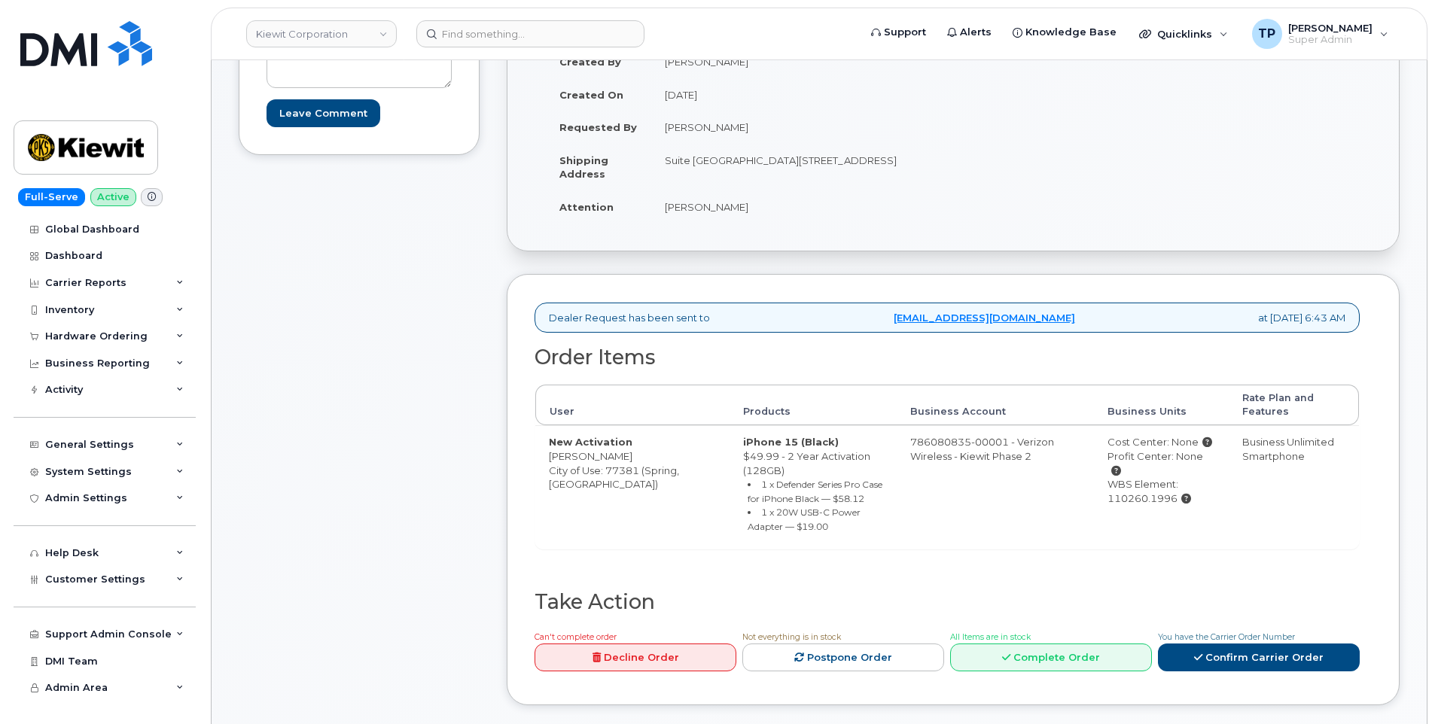
scroll to position [376, 0]
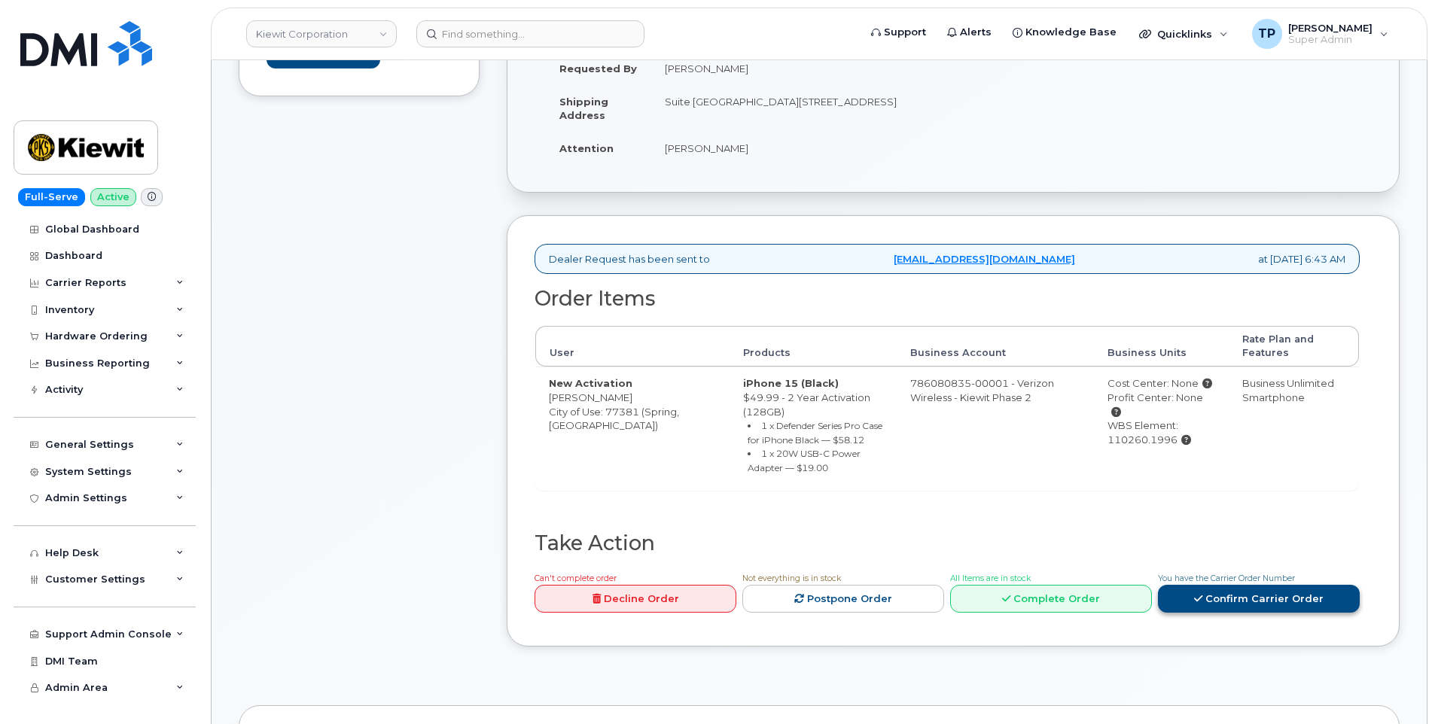
click at [1257, 602] on link "Confirm Carrier Order" at bounding box center [1259, 599] width 202 height 28
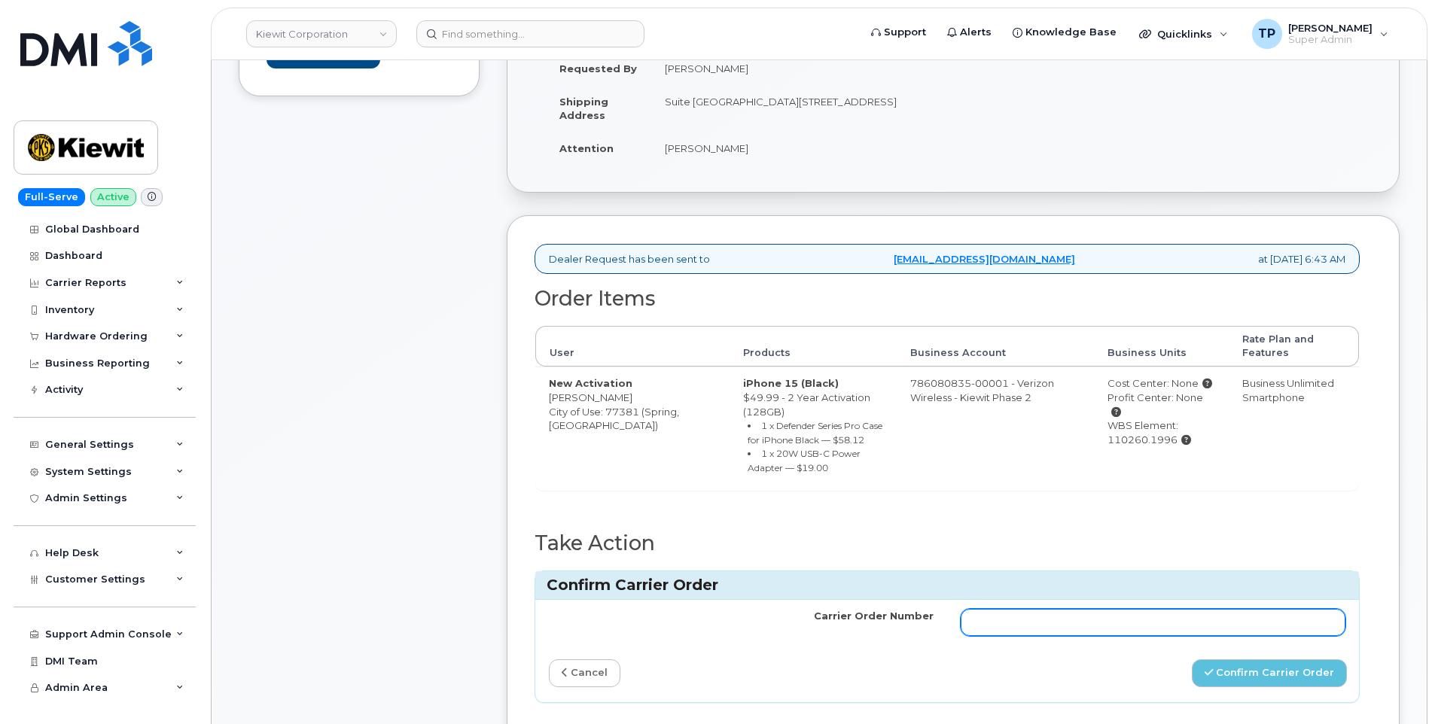
click at [1142, 609] on input "Carrier Order Number" at bounding box center [1153, 622] width 385 height 27
paste input "MB1000500408395"
type input "MB1000500408395"
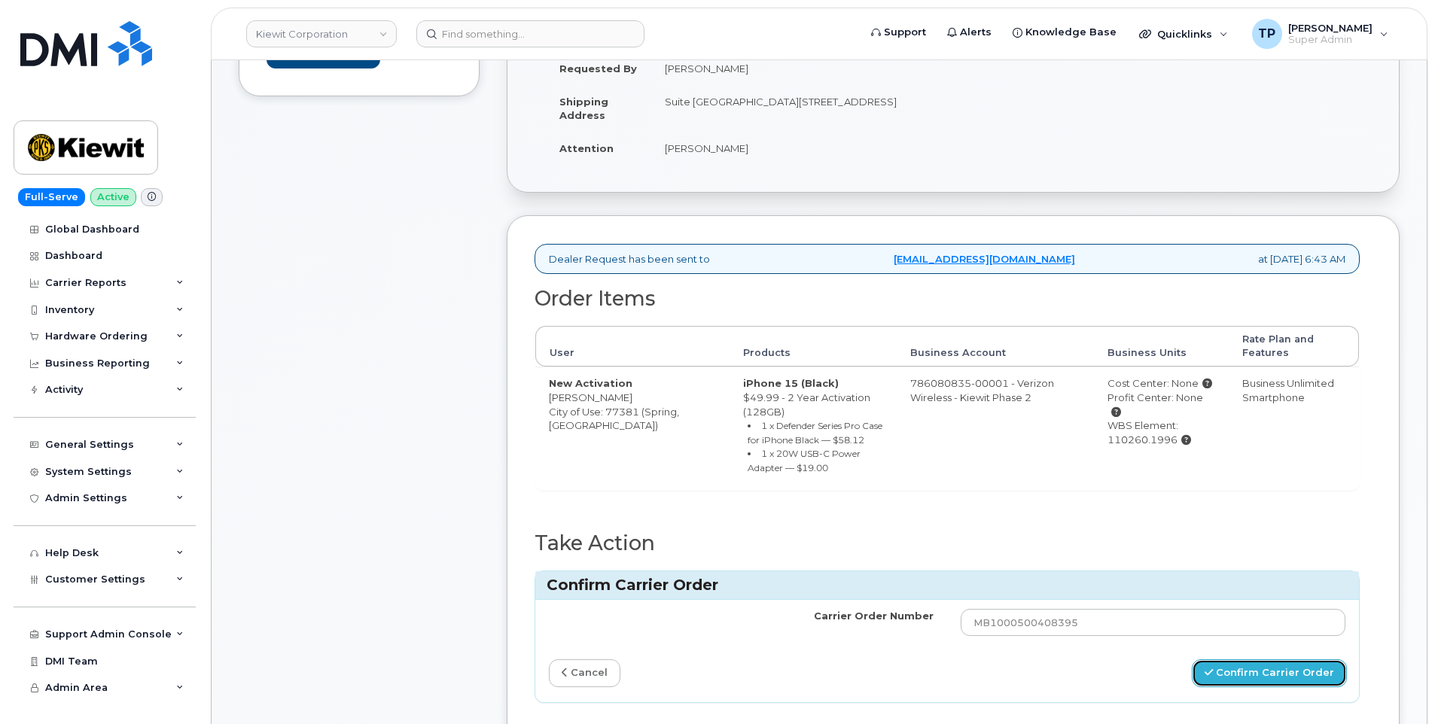
click at [1294, 677] on button "Confirm Carrier Order" at bounding box center [1269, 674] width 155 height 28
